Goal: Task Accomplishment & Management: Complete application form

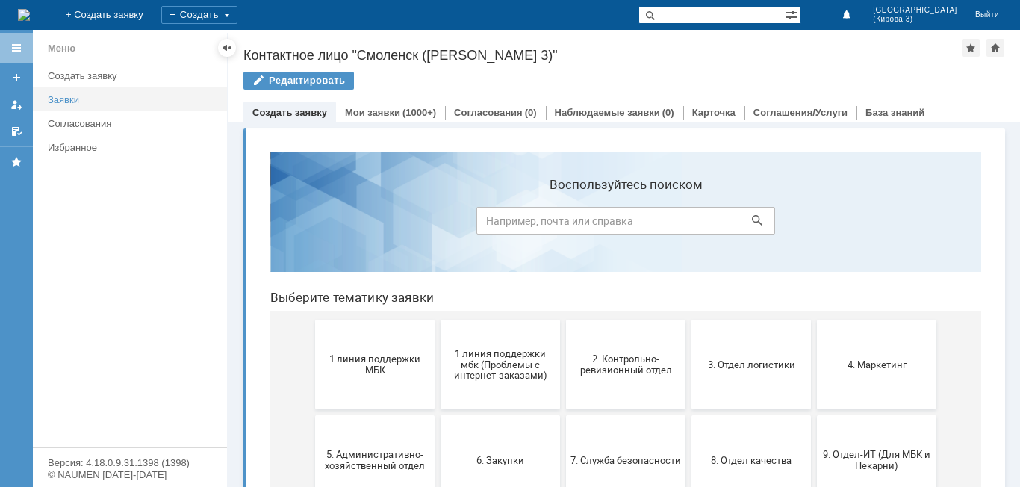
click at [83, 104] on div "Заявки" at bounding box center [133, 99] width 170 height 11
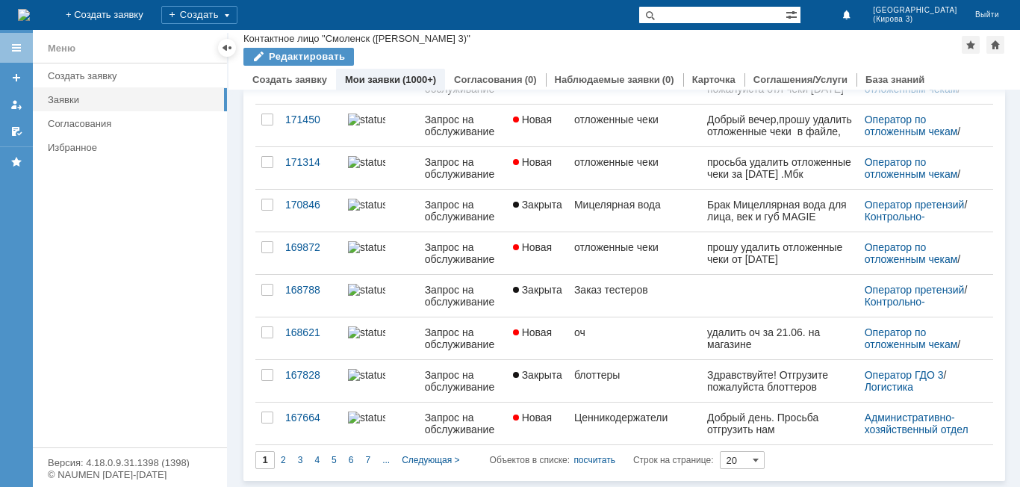
scroll to position [584, 0]
click at [279, 464] on div "2" at bounding box center [283, 460] width 17 height 18
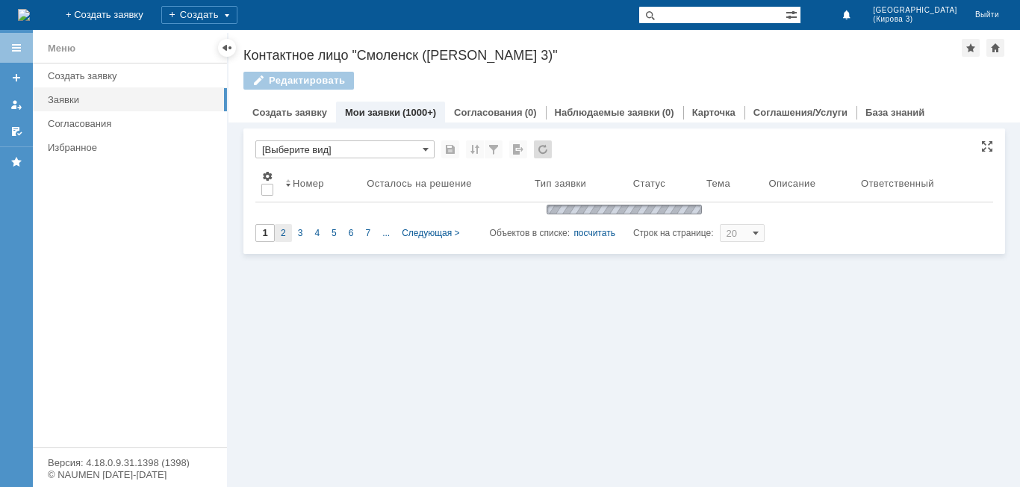
scroll to position [0, 0]
type input "2"
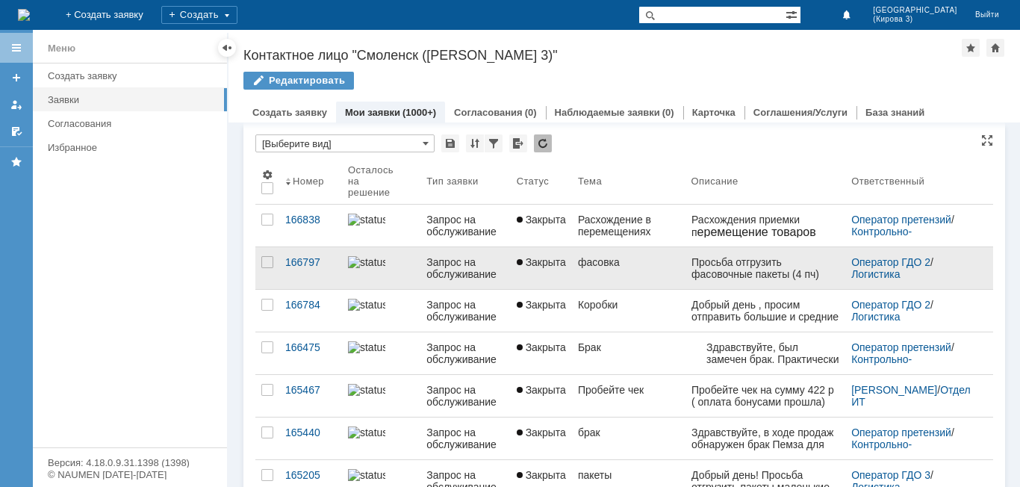
click at [523, 274] on link "Закрыта" at bounding box center [541, 268] width 61 height 42
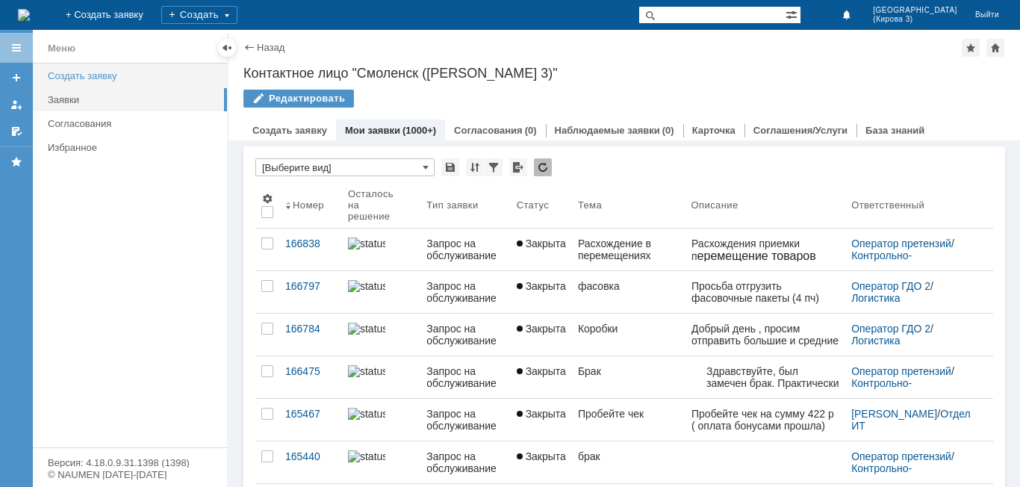
click at [118, 65] on link "Создать заявку" at bounding box center [133, 75] width 182 height 23
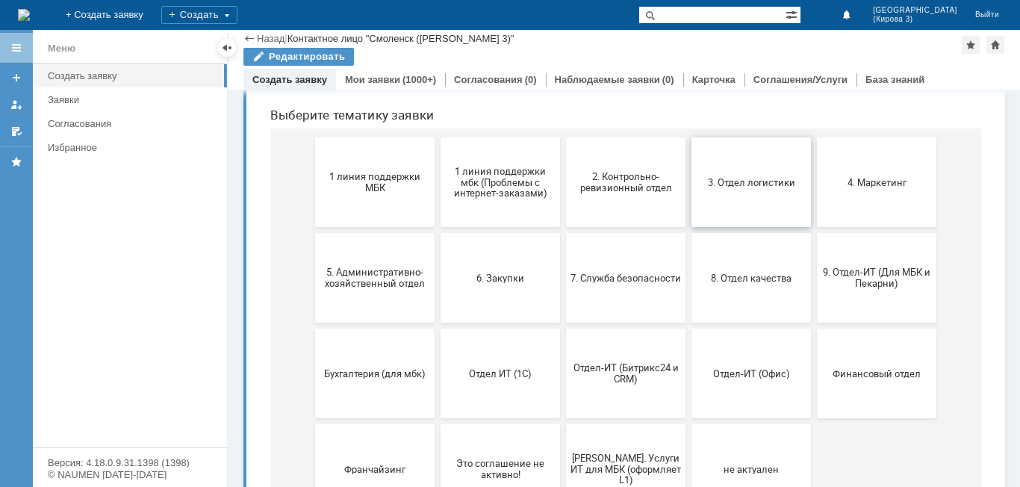
click at [704, 198] on button "3. Отдел логистики" at bounding box center [750, 182] width 119 height 90
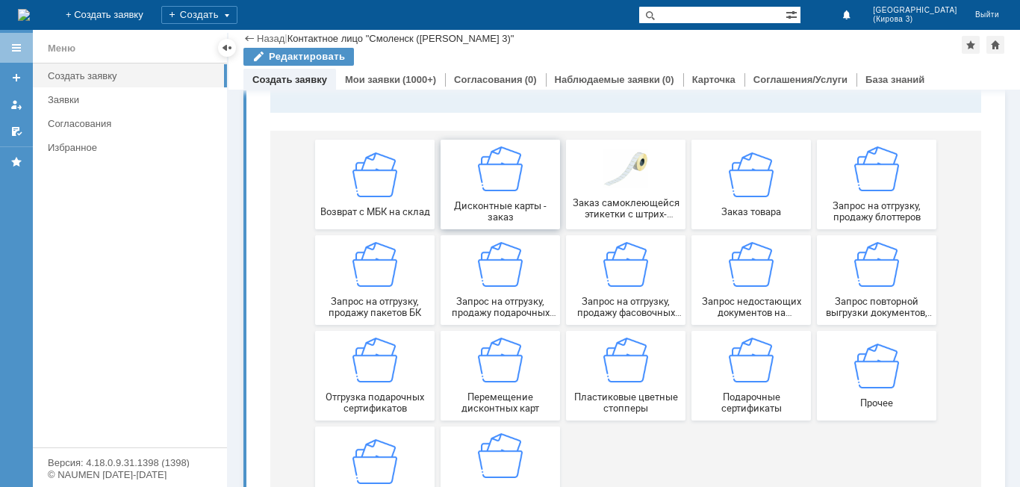
click at [466, 207] on span "Дисконтные карты - заказ" at bounding box center [500, 211] width 111 height 22
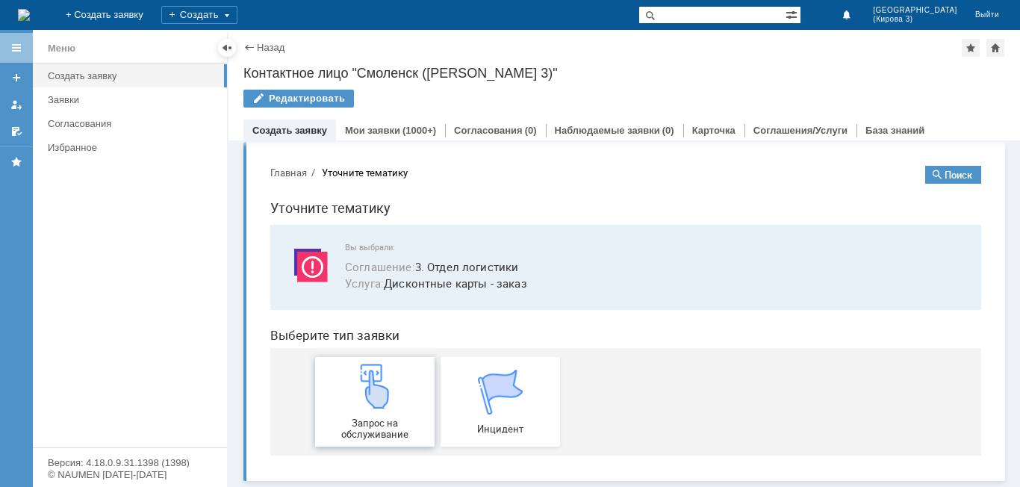
click at [371, 408] on img at bounding box center [374, 386] width 45 height 45
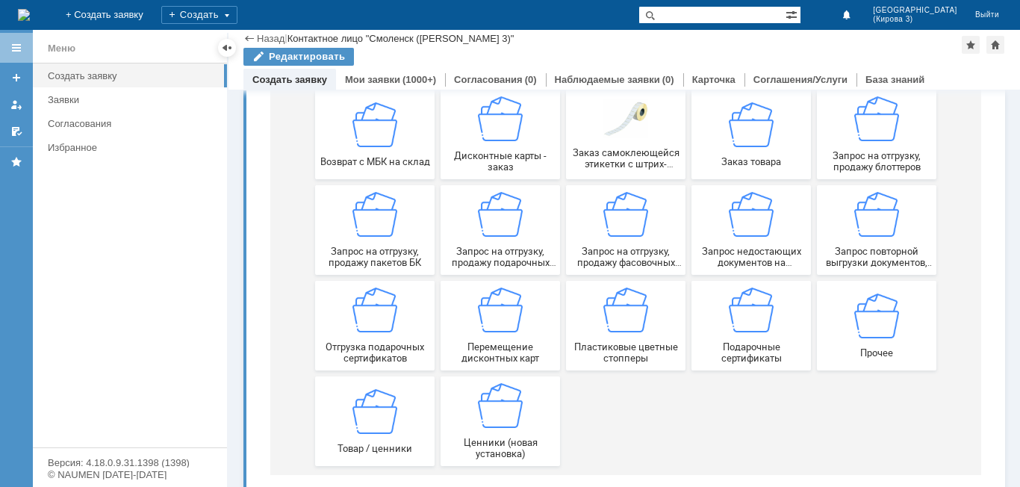
scroll to position [220, 0]
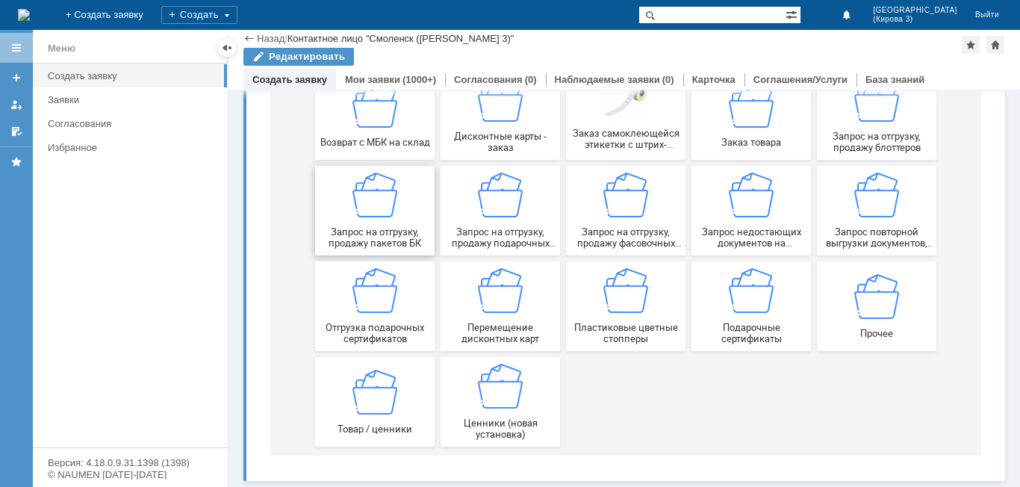
click at [413, 232] on span "Запрос на отгрузку, продажу пакетов БК" at bounding box center [375, 237] width 111 height 22
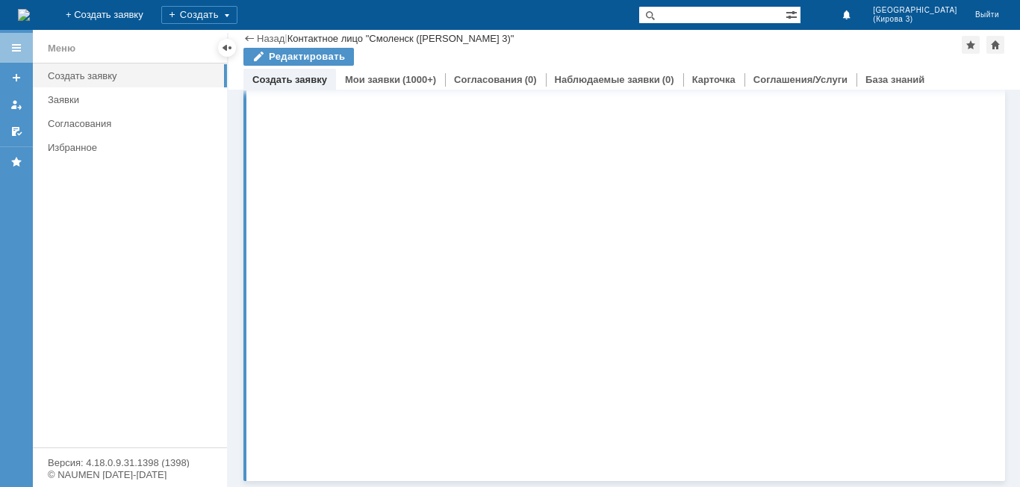
scroll to position [0, 0]
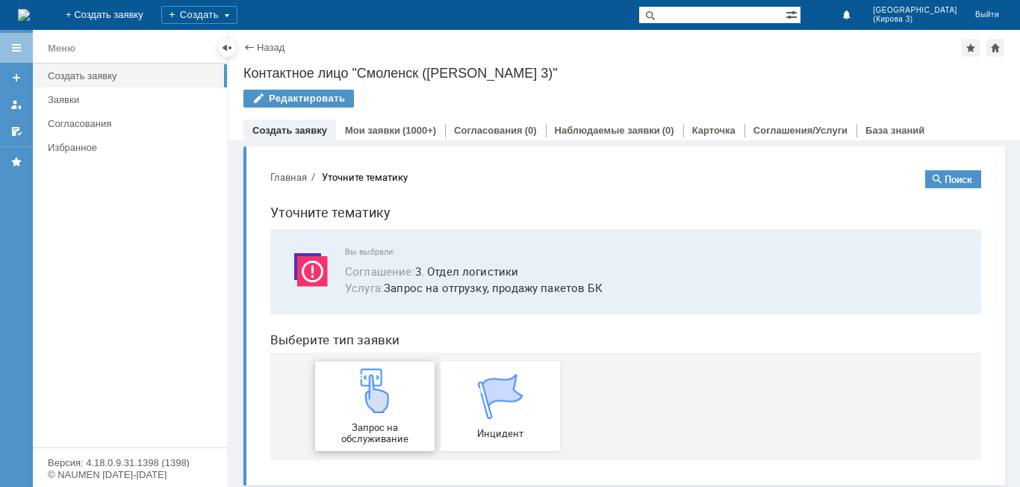
click at [388, 423] on span "Запрос на обслуживание" at bounding box center [375, 433] width 111 height 22
click at [402, 130] on div "(1000+)" at bounding box center [419, 130] width 34 height 11
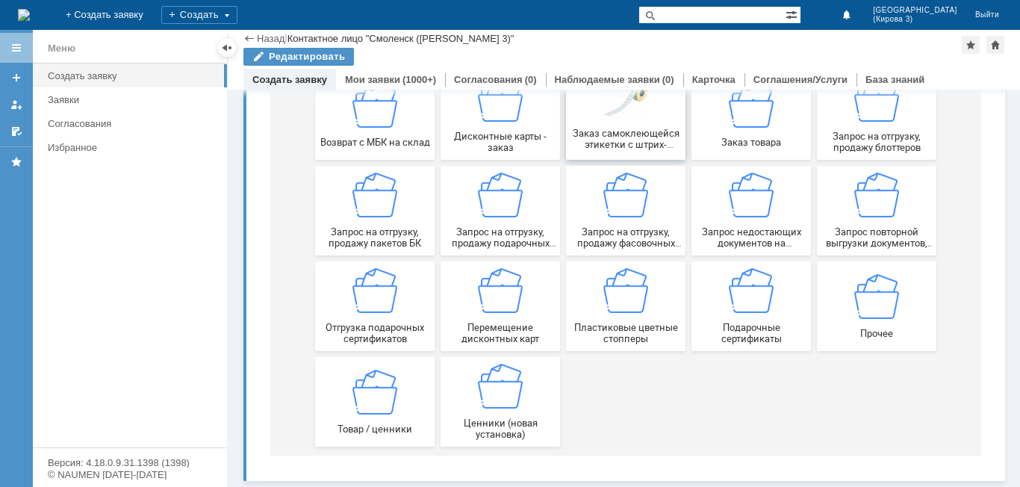
scroll to position [220, 0]
click at [593, 202] on div "Запрос на отгрузку, продажу фасовочных пакетов" at bounding box center [625, 210] width 111 height 76
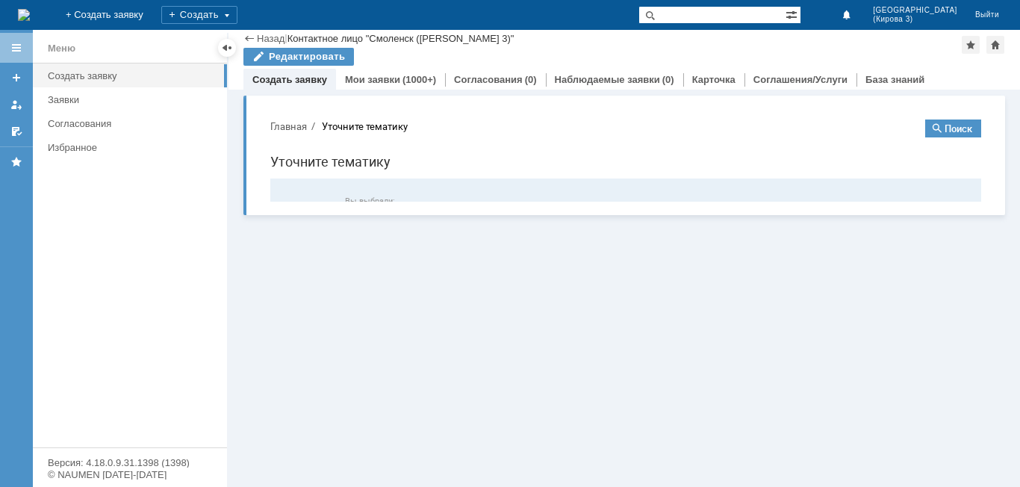
scroll to position [0, 0]
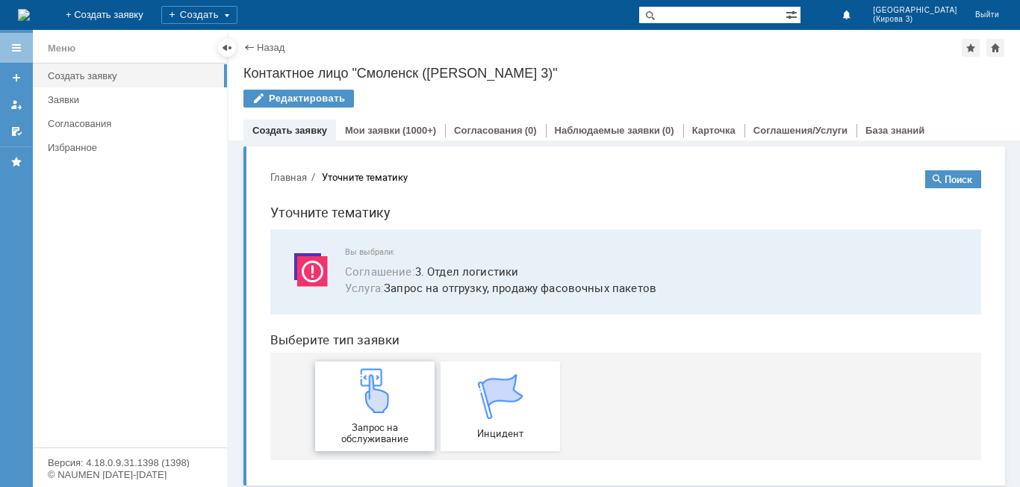
click at [369, 391] on img at bounding box center [374, 390] width 45 height 45
click at [92, 90] on link "Заявки" at bounding box center [133, 99] width 182 height 23
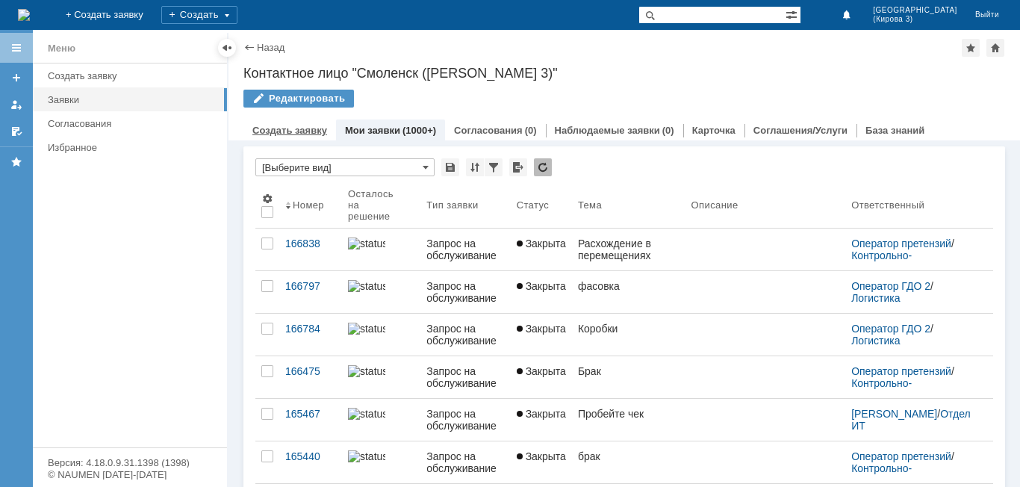
click at [280, 134] on link "Создать заявку" at bounding box center [289, 130] width 75 height 11
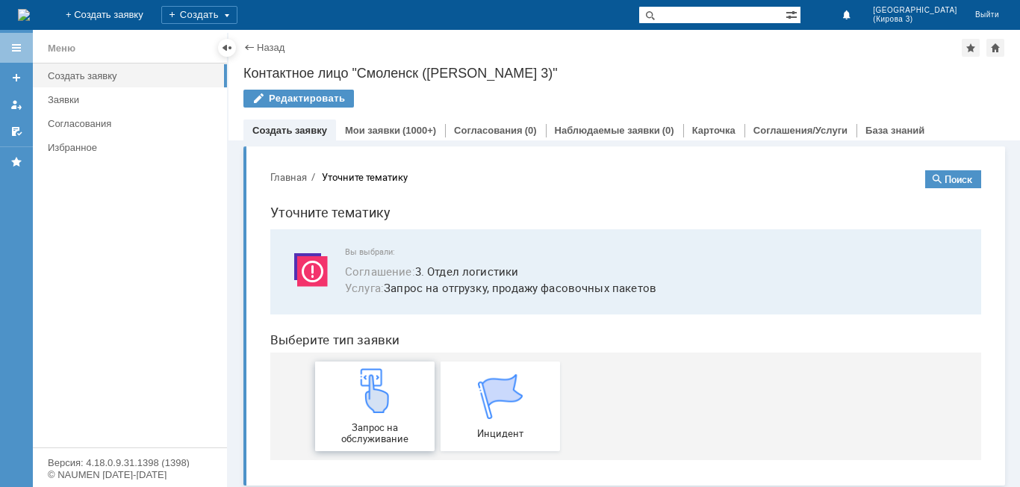
click at [368, 404] on img at bounding box center [374, 390] width 45 height 45
click at [397, 128] on div "Мои заявки (1000+)" at bounding box center [390, 130] width 91 height 10
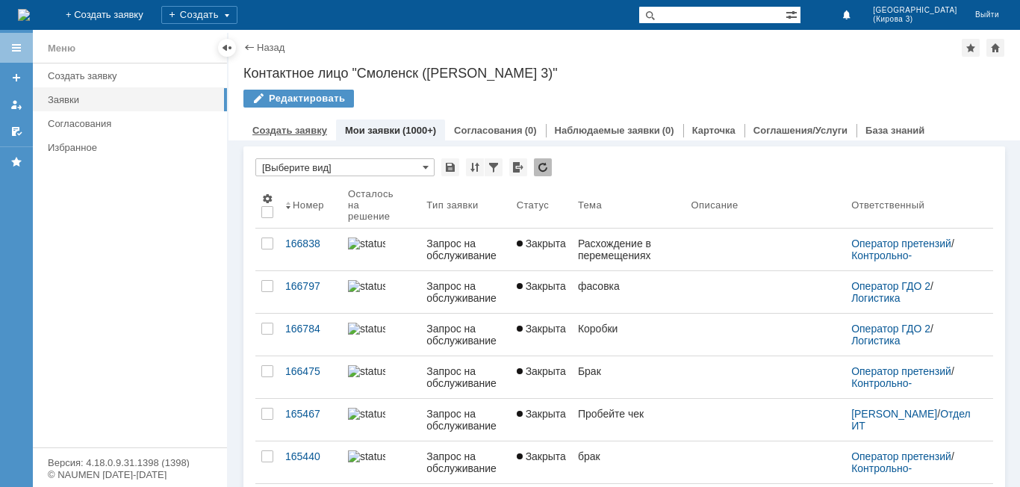
click at [298, 136] on div "Создать заявку" at bounding box center [289, 130] width 93 height 22
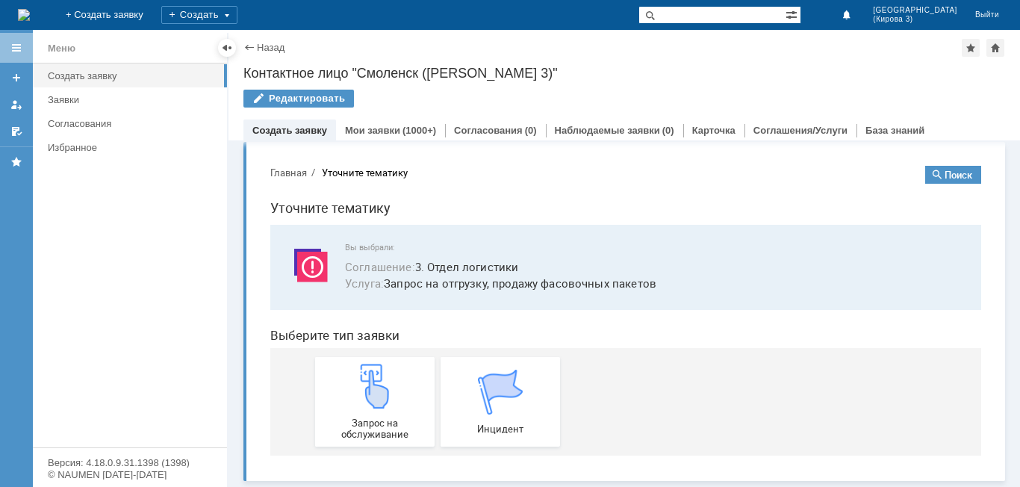
scroll to position [5, 0]
click at [83, 72] on div "Создать заявку" at bounding box center [133, 75] width 170 height 11
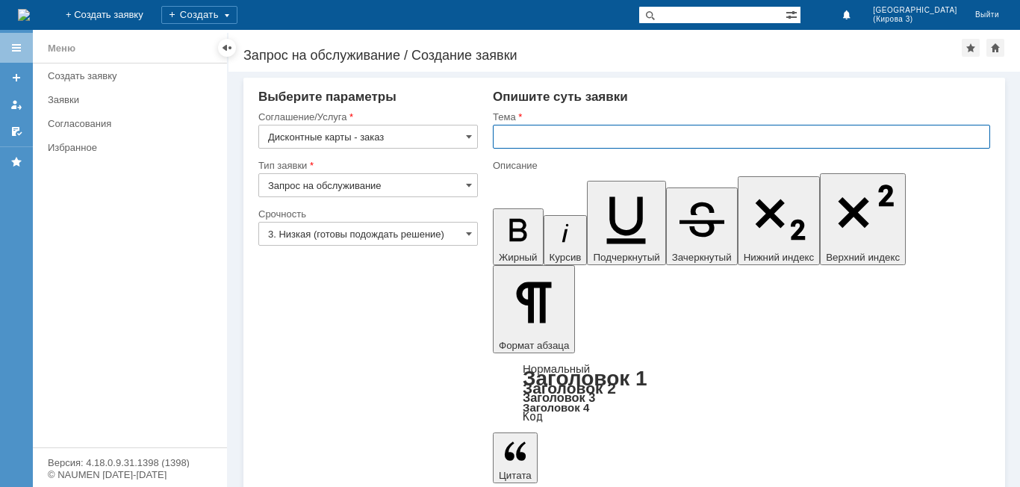
click at [534, 143] on input "text" at bounding box center [741, 137] width 497 height 24
type input "дисконтные карты"
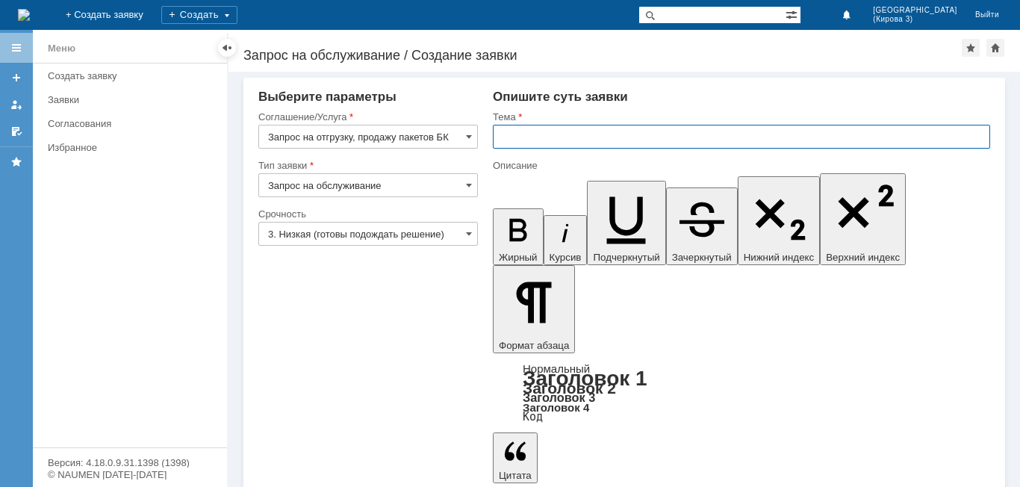
click at [591, 140] on input "text" at bounding box center [741, 137] width 497 height 24
type input "пакеты"
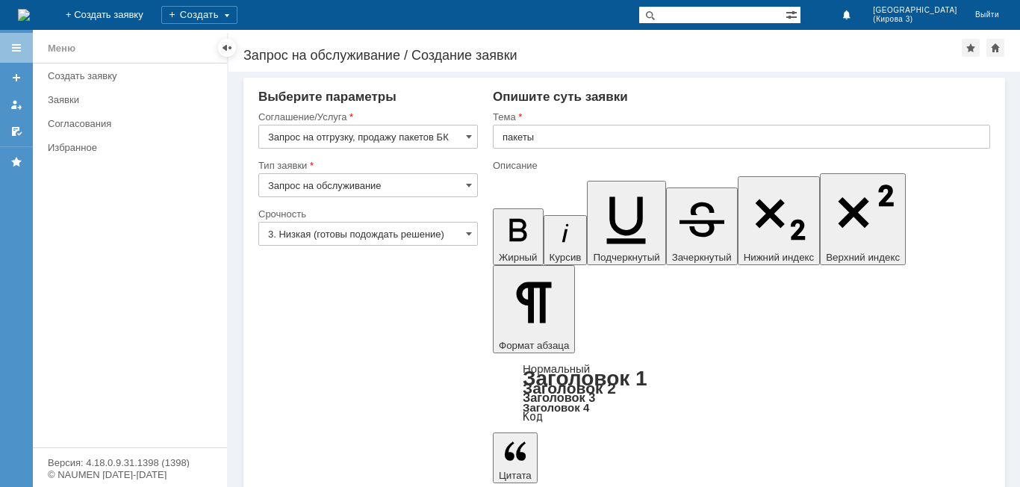
click at [553, 143] on input "text" at bounding box center [741, 137] width 497 height 24
type input "фасовка"
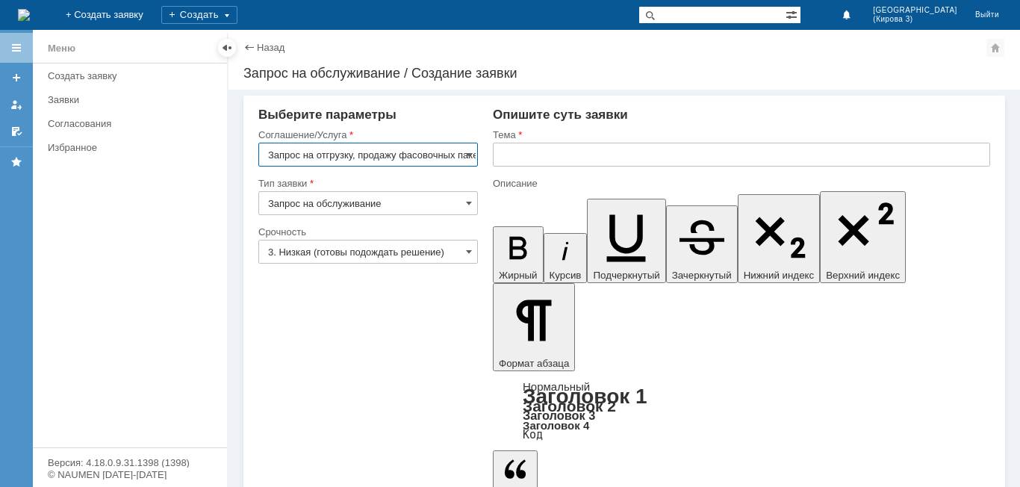
scroll to position [0, 22]
click at [76, 95] on div "Заявки" at bounding box center [133, 99] width 170 height 11
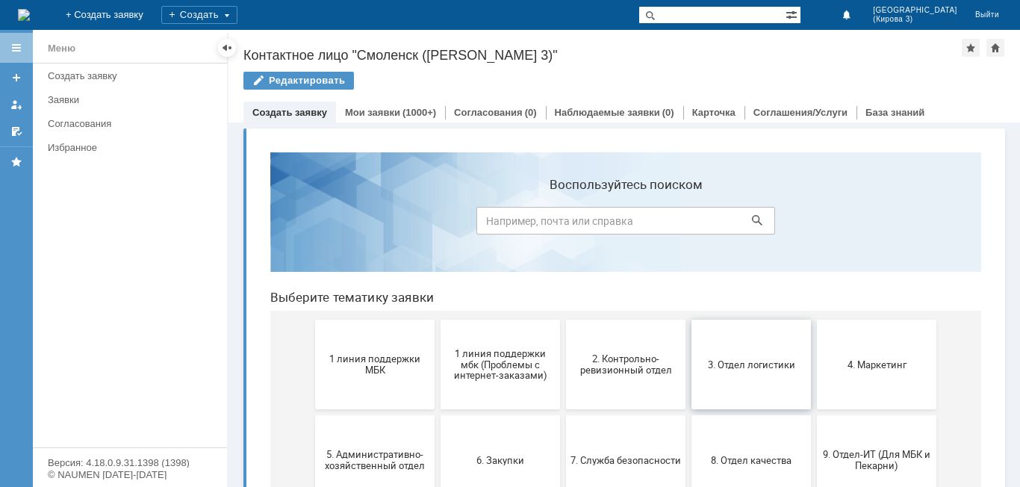
click at [724, 374] on button "3. Отдел логистики" at bounding box center [750, 365] width 119 height 90
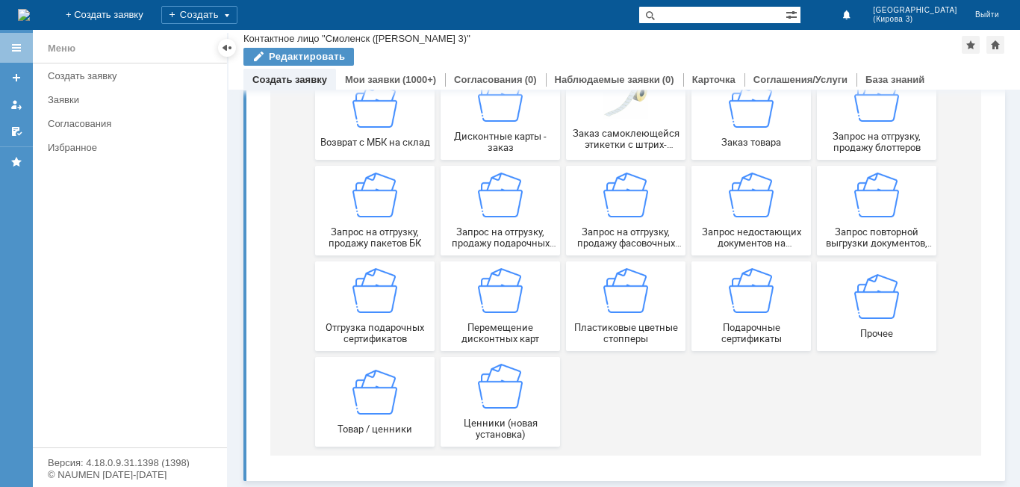
scroll to position [220, 0]
click at [738, 311] on img at bounding box center [751, 290] width 45 height 45
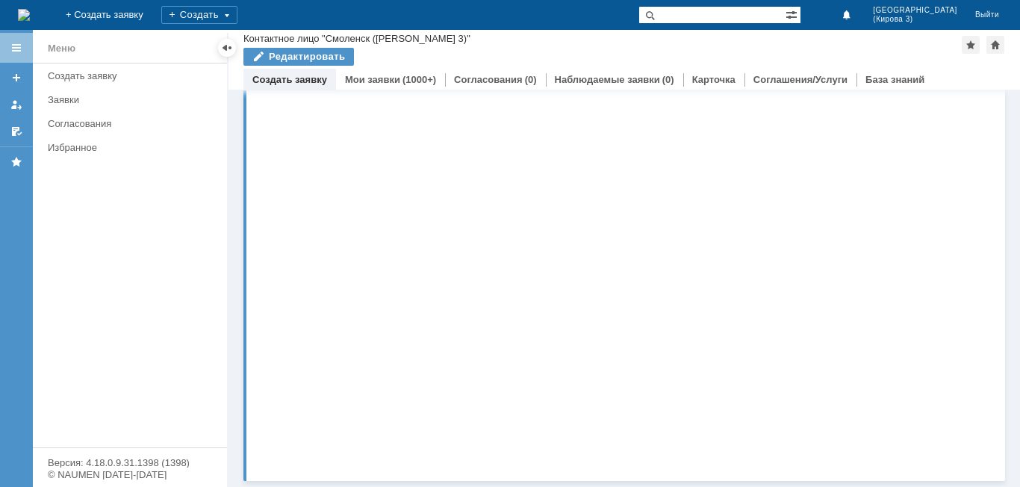
scroll to position [0, 0]
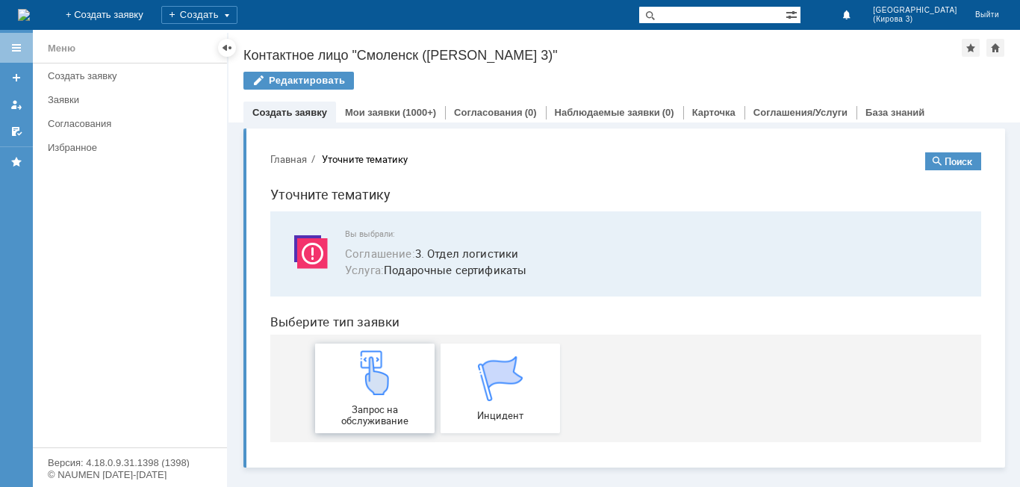
click at [359, 376] on img at bounding box center [374, 372] width 45 height 45
click at [72, 101] on div "Заявки" at bounding box center [133, 99] width 170 height 11
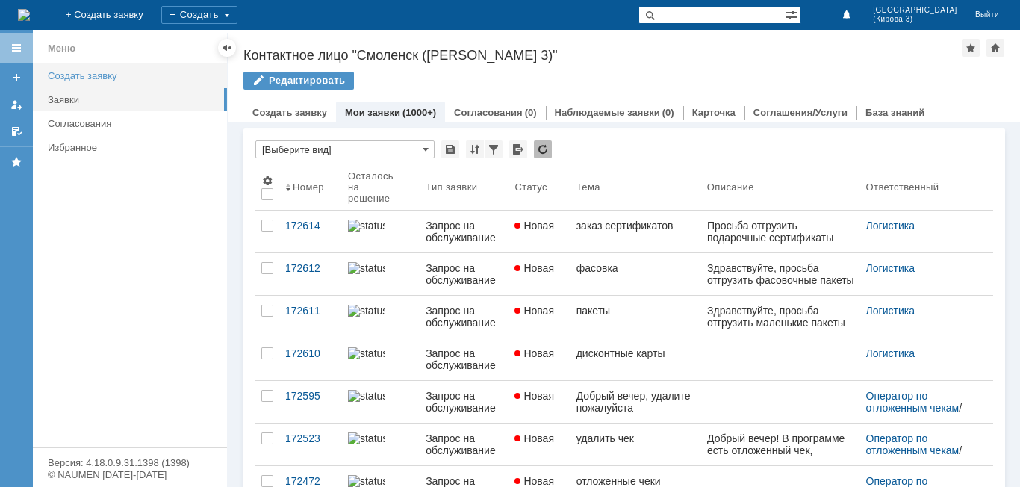
click at [97, 77] on div "Создать заявку" at bounding box center [133, 75] width 170 height 11
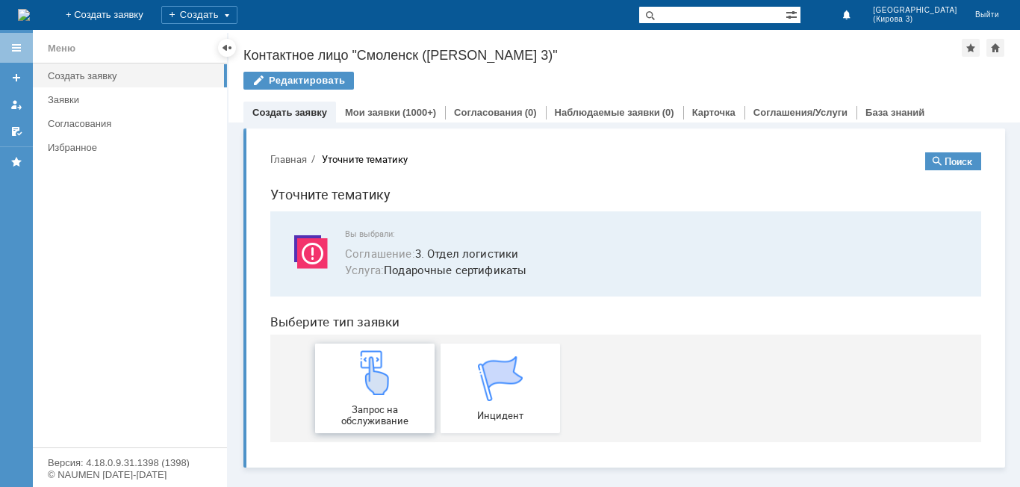
click at [370, 391] on img at bounding box center [374, 372] width 45 height 45
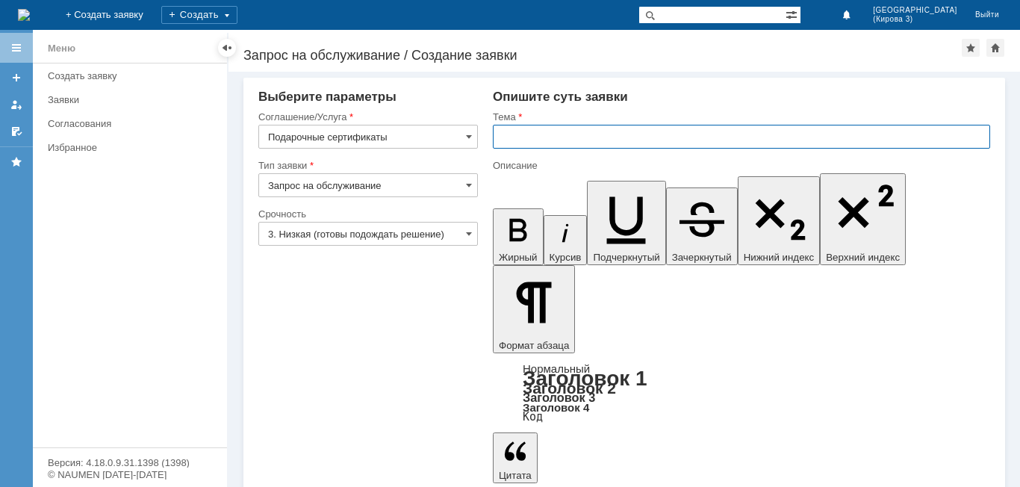
click at [594, 139] on input "text" at bounding box center [741, 137] width 497 height 24
type input "заказ сертификатов"
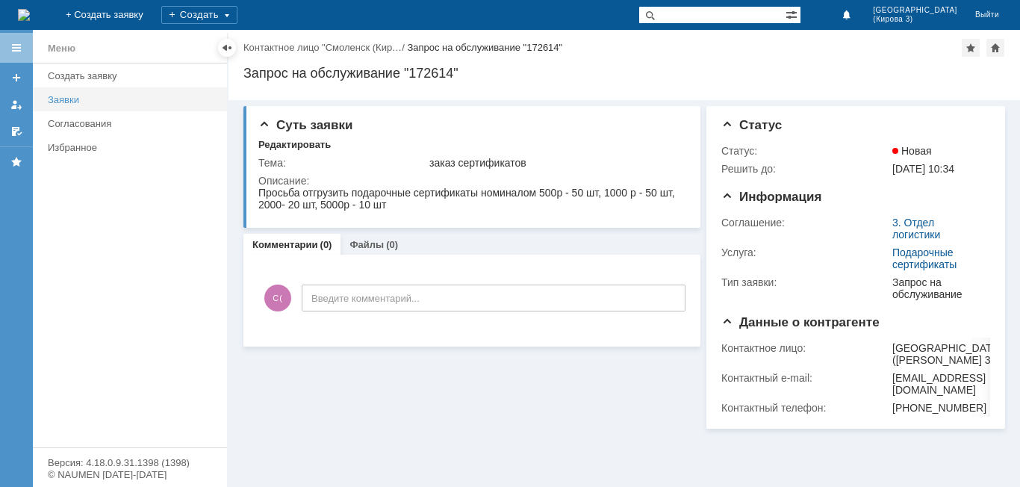
click at [59, 102] on div "Заявки" at bounding box center [133, 99] width 170 height 11
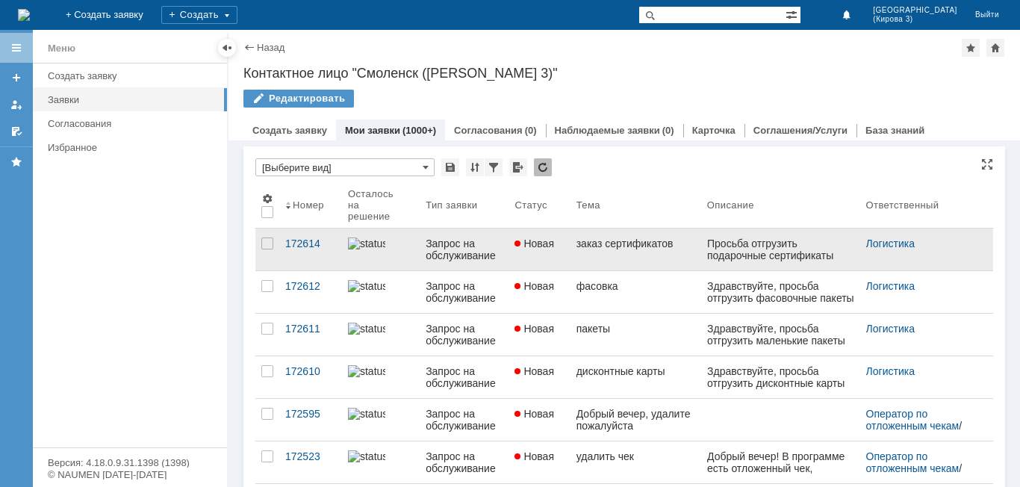
click at [647, 262] on link "заказ сертификатов" at bounding box center [635, 249] width 131 height 42
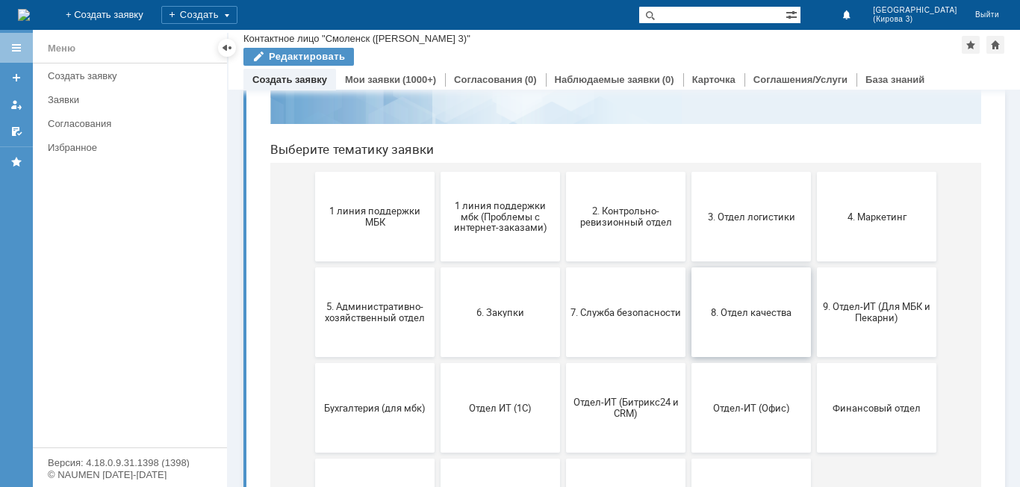
scroll to position [149, 0]
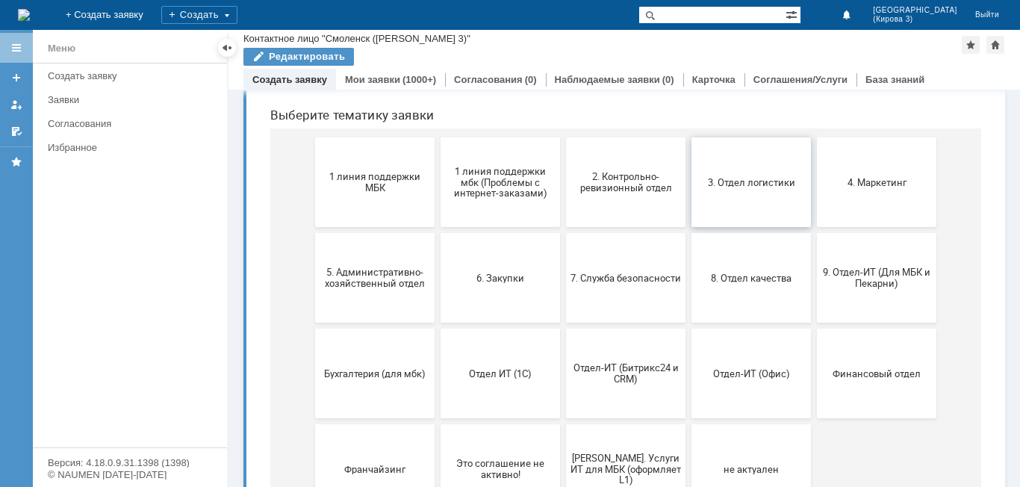
click at [737, 199] on button "3. Отдел логистики" at bounding box center [750, 182] width 119 height 90
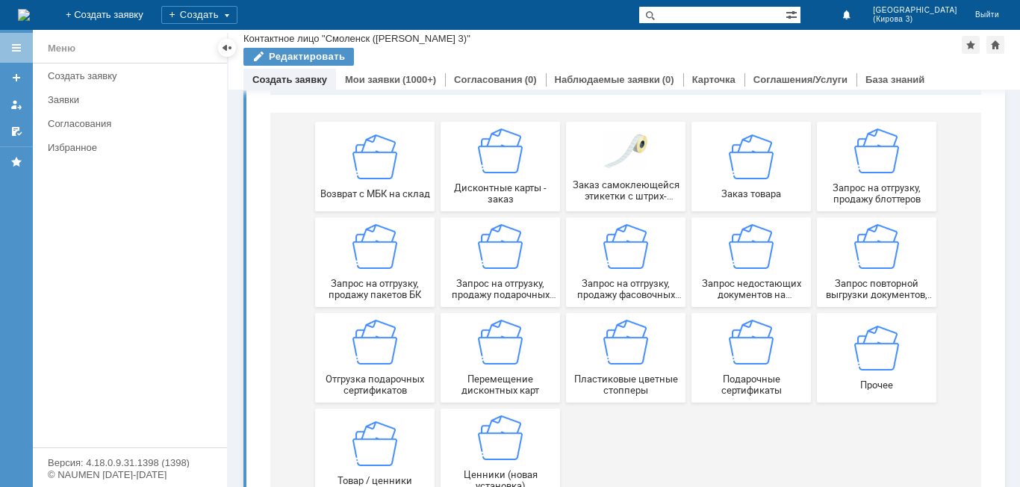
scroll to position [145, 0]
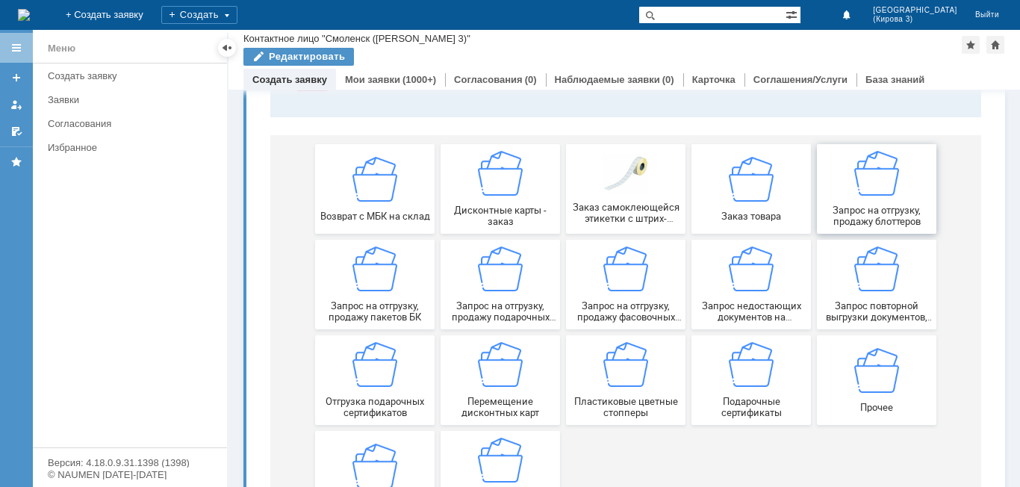
click at [901, 173] on div "Запрос на отгрузку, продажу блоттеров" at bounding box center [876, 189] width 111 height 76
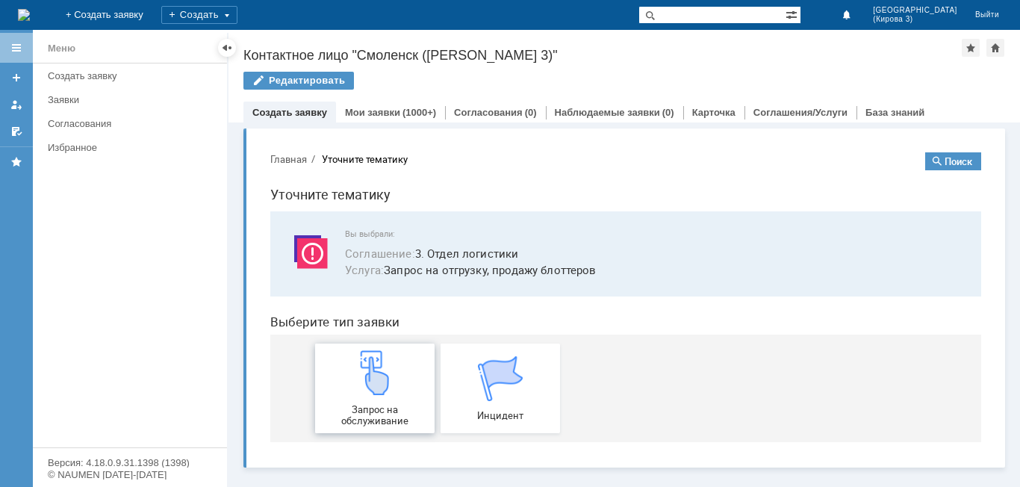
click at [406, 361] on div "Запрос на обслуживание" at bounding box center [375, 388] width 111 height 76
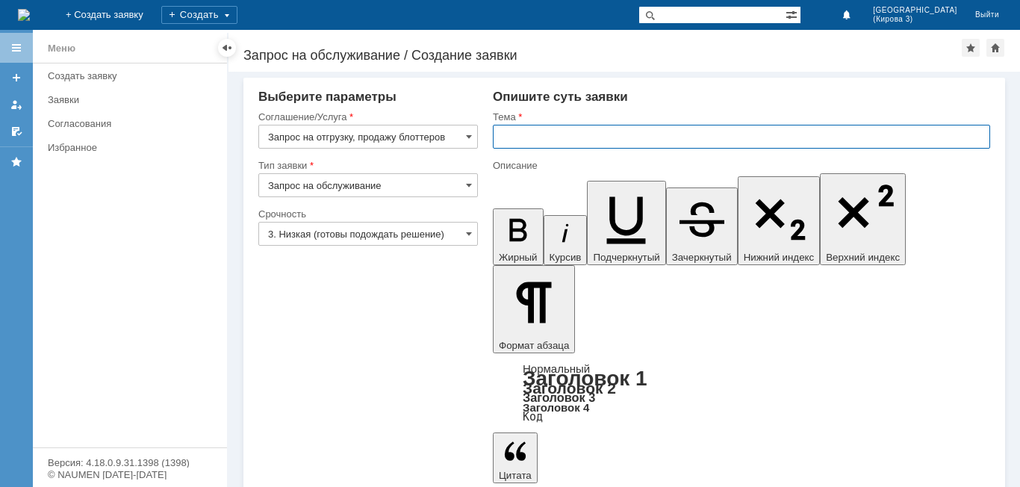
click at [538, 148] on input "text" at bounding box center [741, 137] width 497 height 24
type input "блоттеры"
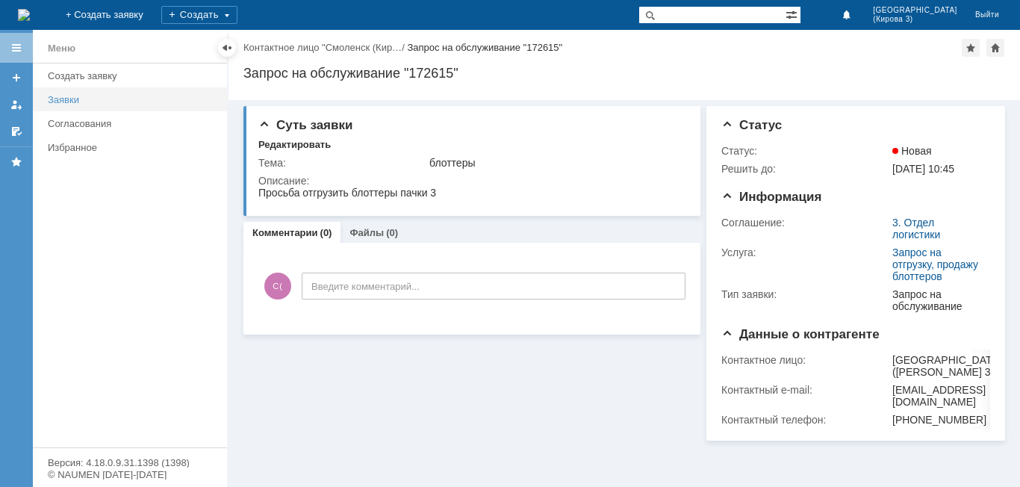
click at [86, 96] on div "Заявки" at bounding box center [133, 99] width 170 height 11
